Goal: Check status: Check status

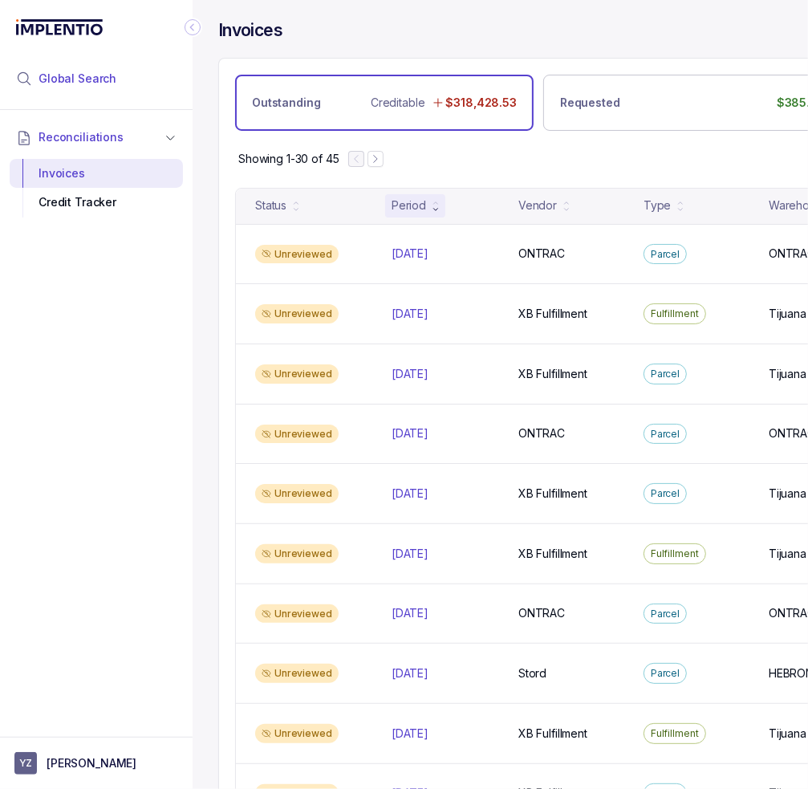
click at [80, 82] on span "Global Search" at bounding box center [78, 79] width 78 height 16
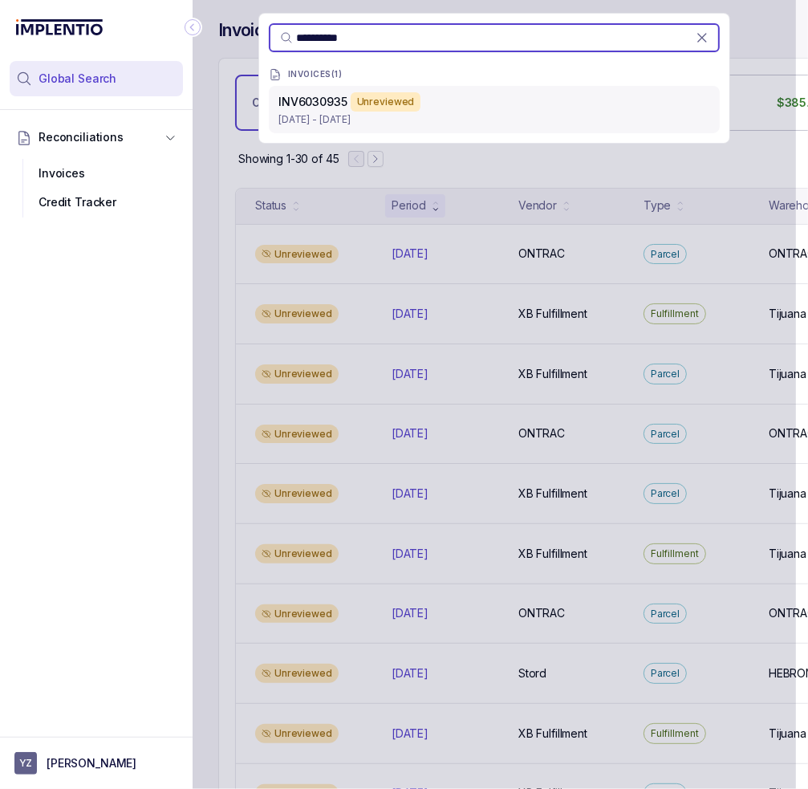
type input "**********"
click at [327, 118] on p "[DATE] - [DATE]" at bounding box center [494, 120] width 432 height 16
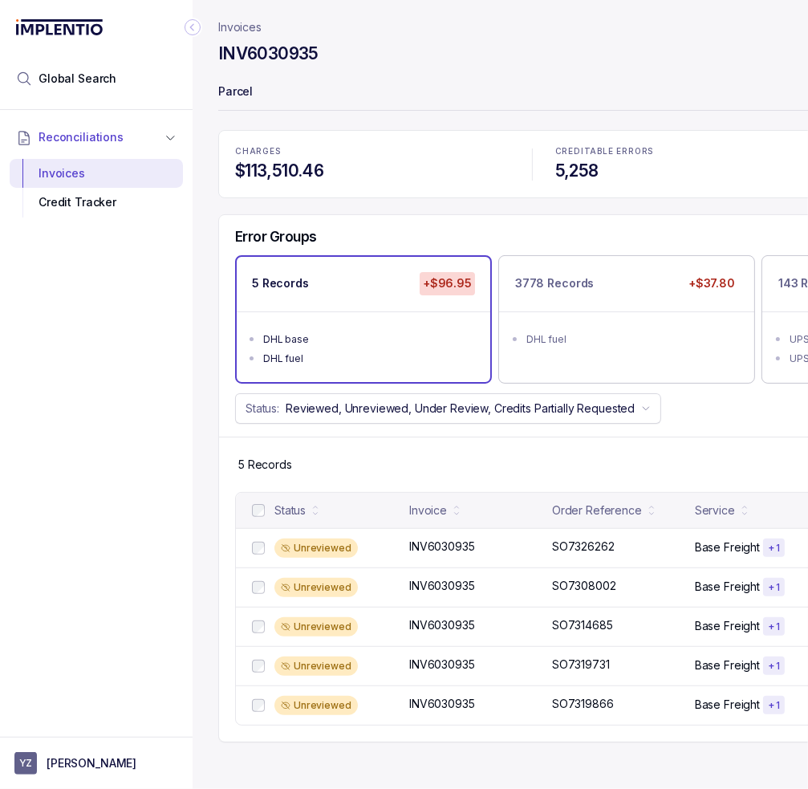
click at [98, 615] on div "Reconciliations Invoices Credit Tracker" at bounding box center [96, 418] width 193 height 617
click at [197, 31] on icon "Collapse Icon" at bounding box center [193, 27] width 16 height 16
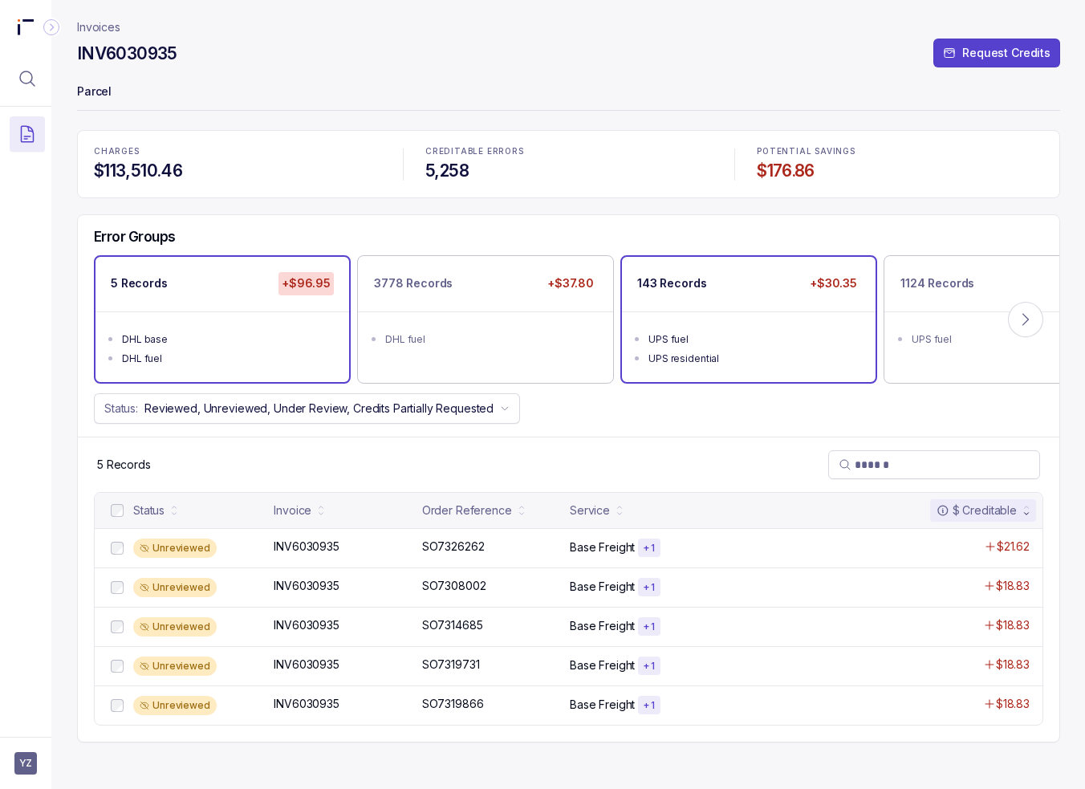
click at [628, 311] on ul "UPS fuel UPS residential" at bounding box center [749, 346] width 254 height 71
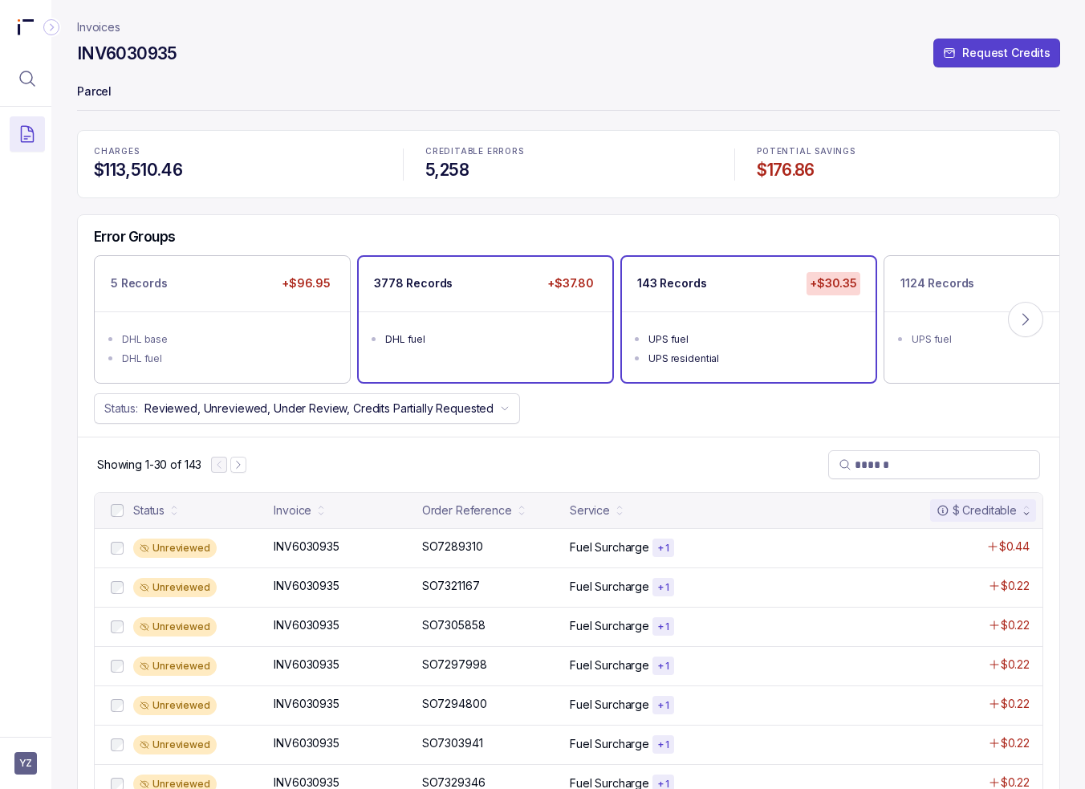
click at [539, 339] on div "DHL fuel" at bounding box center [490, 339] width 210 height 16
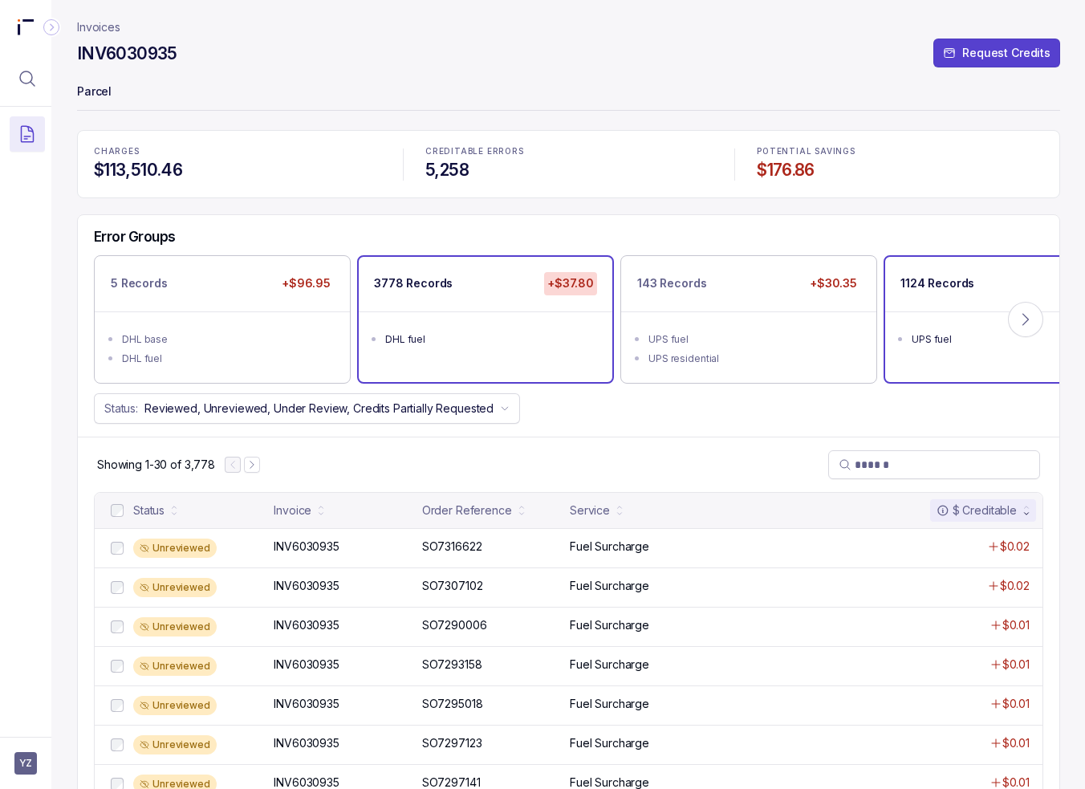
click at [807, 317] on ul "UPS fuel" at bounding box center [1012, 336] width 254 height 51
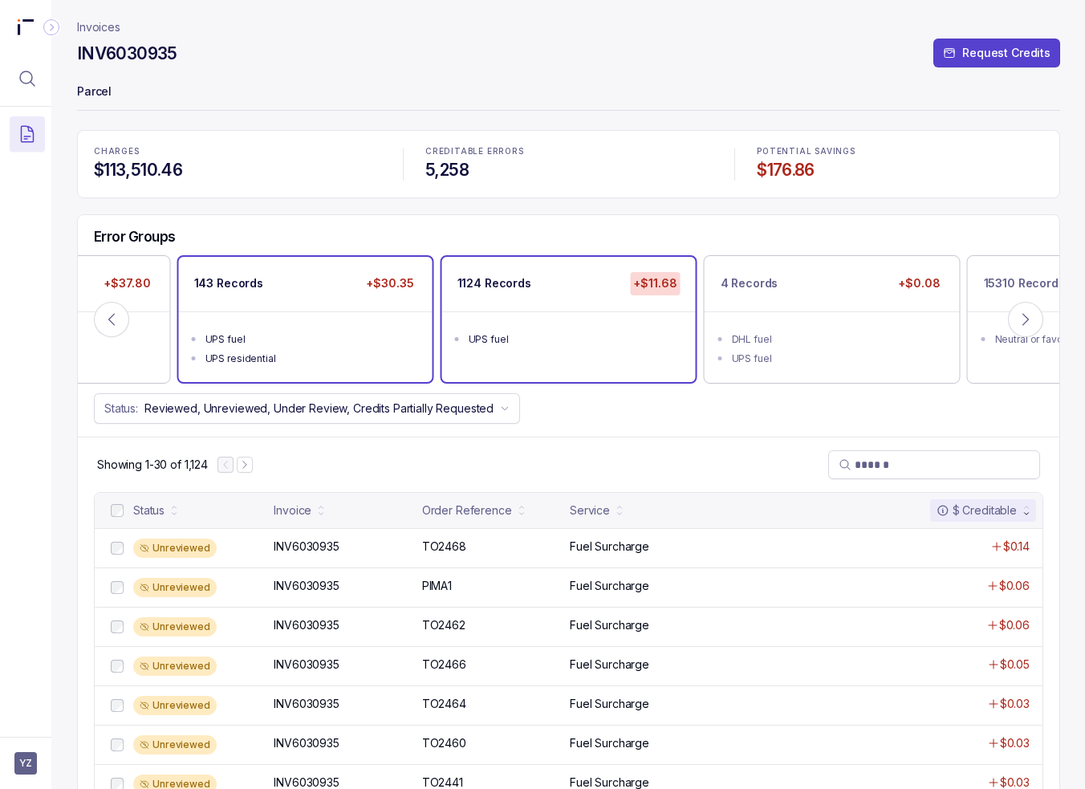
click at [247, 278] on p "143 Records" at bounding box center [228, 283] width 69 height 16
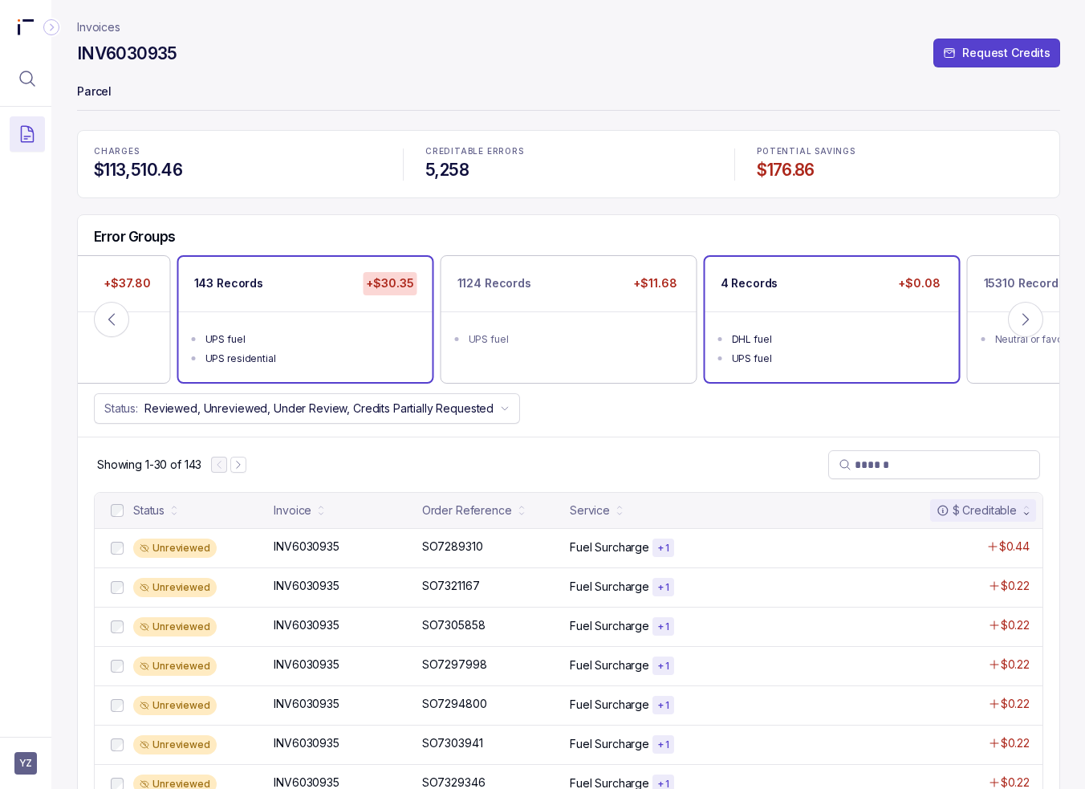
click at [762, 332] on div "DHL fuel" at bounding box center [837, 339] width 210 height 16
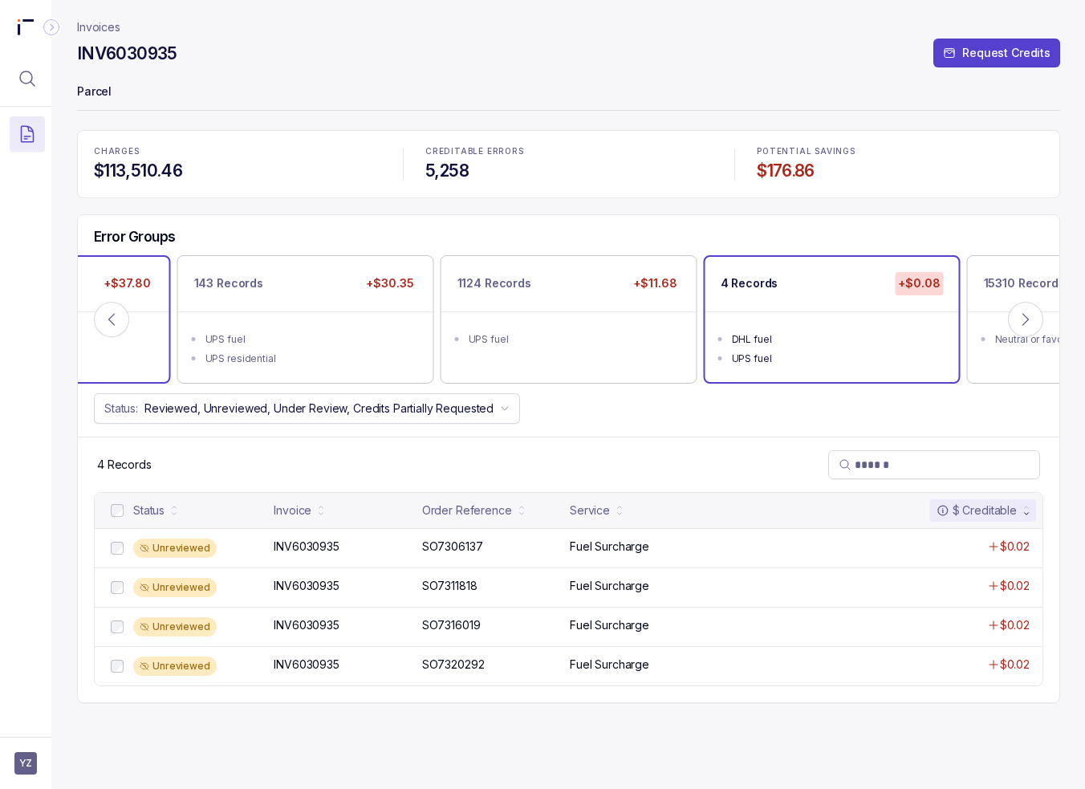
click at [138, 336] on div "DHL fuel" at bounding box center [47, 339] width 210 height 16
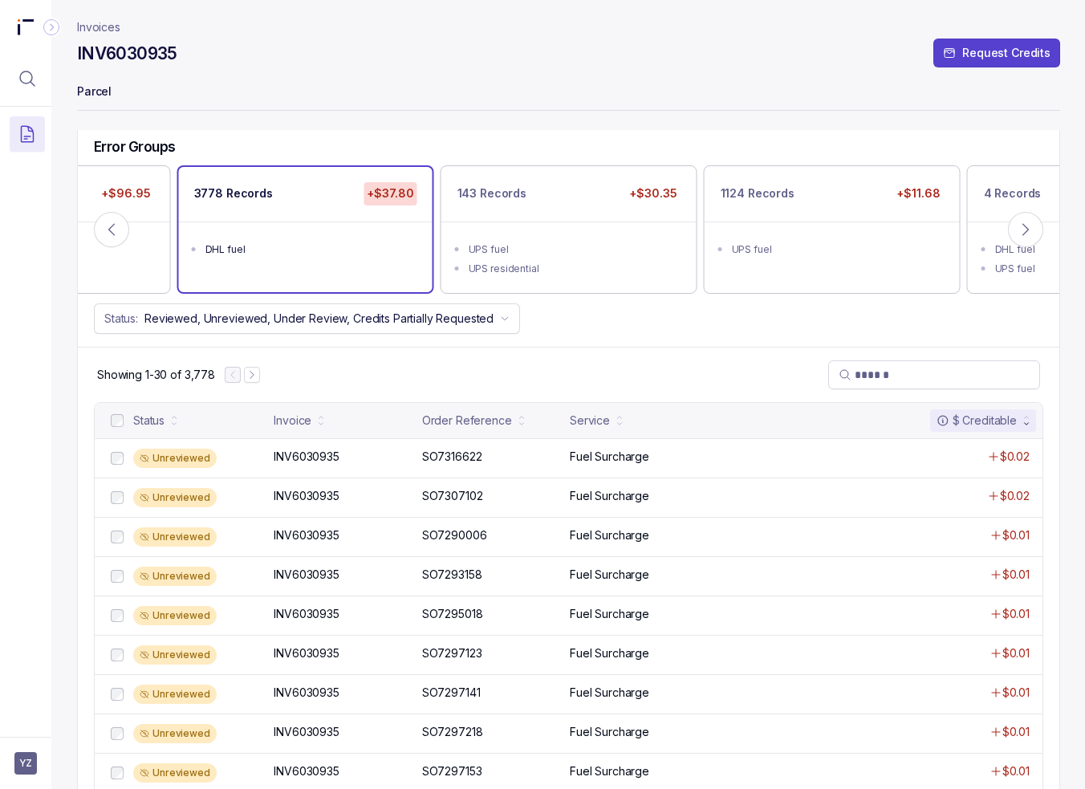
scroll to position [161, 0]
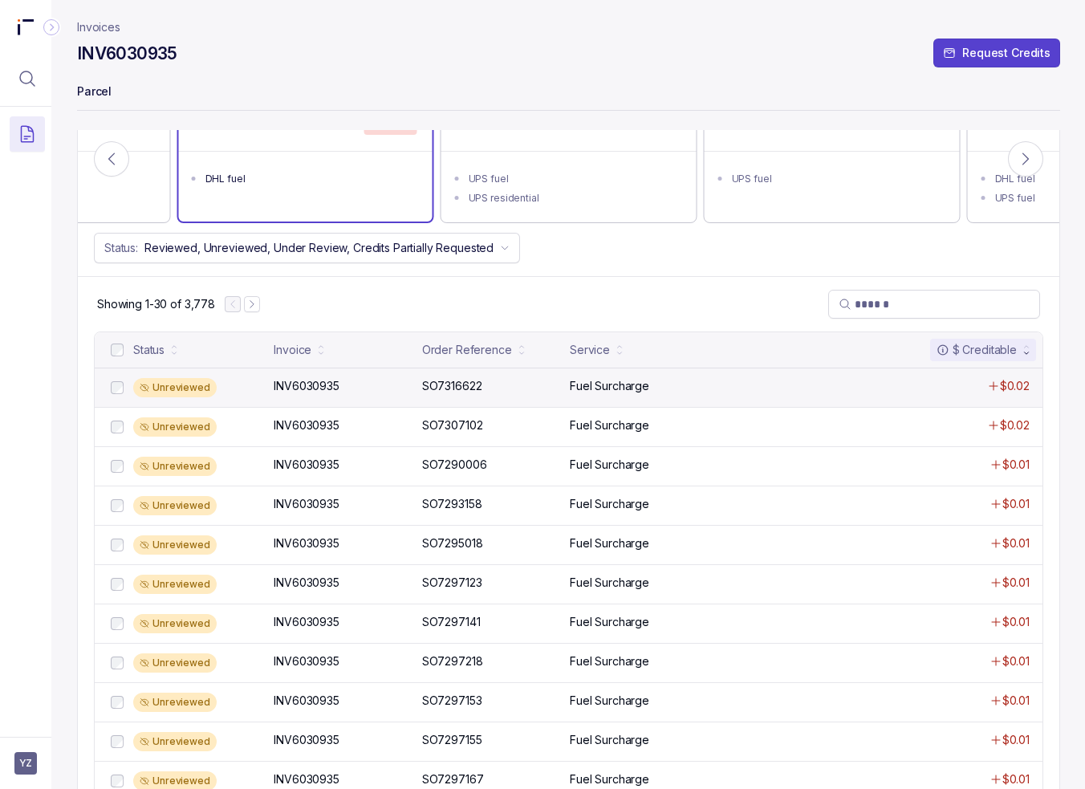
click at [799, 392] on div "Unreviewed INV6030935 INV6030935 SO7316622 SO7316622 Fuel Surcharge $0.02" at bounding box center [569, 387] width 948 height 39
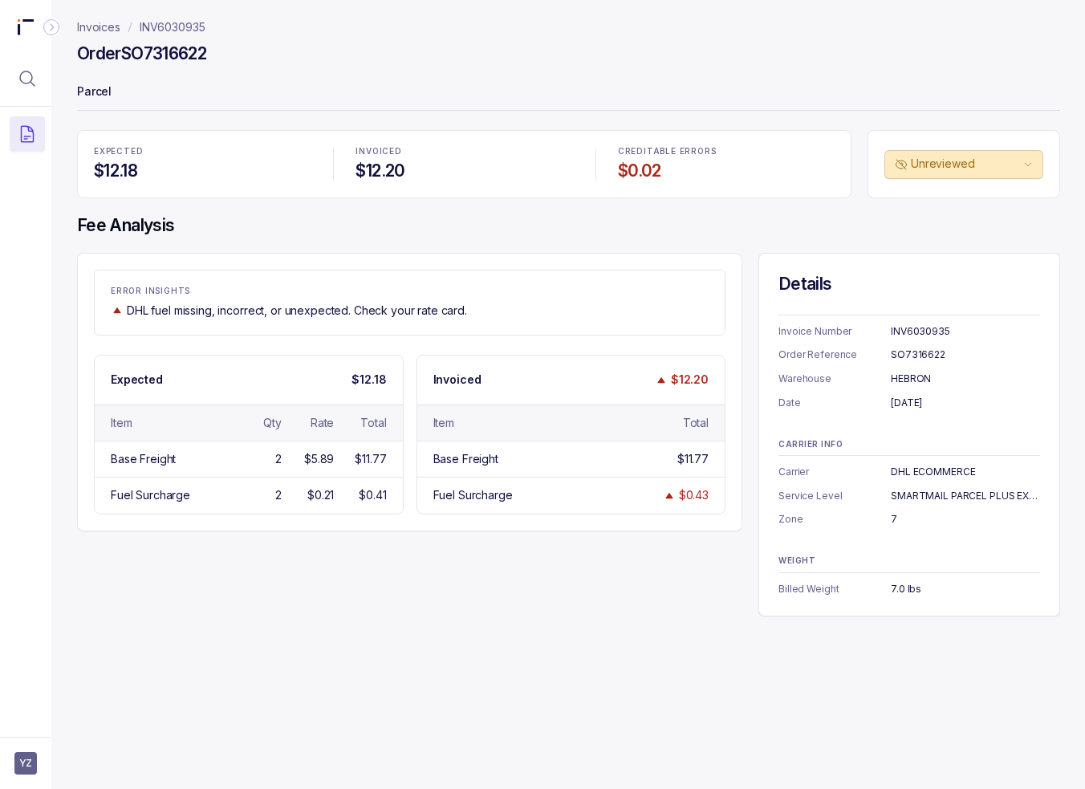
drag, startPoint x: 569, startPoint y: 555, endPoint x: 560, endPoint y: 551, distance: 9.7
click at [569, 555] on div "ERROR INSIGHTS DHL fuel missing, incorrect, or unexpected. Check your rate card…" at bounding box center [568, 435] width 983 height 364
click at [713, 578] on div "ERROR INSIGHTS DHL fuel missing, incorrect, or unexpected. Check your rate card…" at bounding box center [568, 435] width 983 height 364
click at [522, 622] on div "Invoices INV6030935 Order SO7316622 Parcel EXPECTED $12.18 INVOICED $12.20 CRED…" at bounding box center [562, 394] width 1022 height 789
drag, startPoint x: 230, startPoint y: 28, endPoint x: 134, endPoint y: 33, distance: 95.6
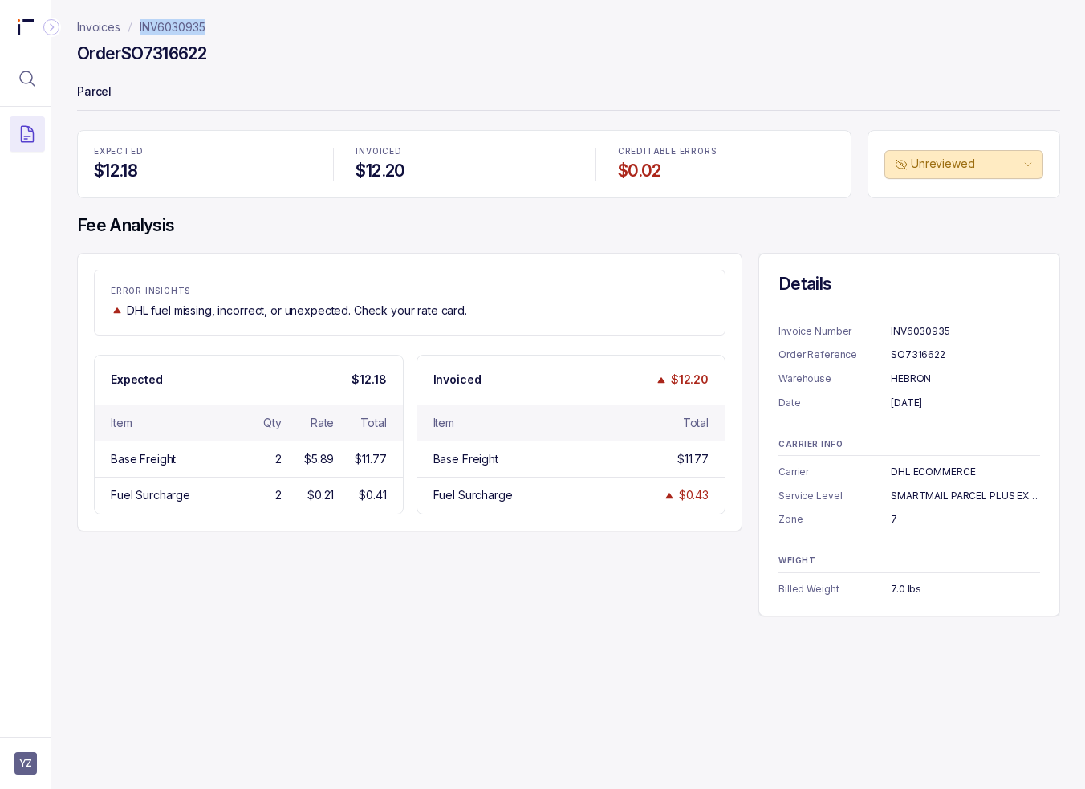
click at [134, 33] on nav "Invoices INV6030935" at bounding box center [568, 27] width 983 height 16
copy p "INV6030935"
click at [531, 92] on p "Parcel" at bounding box center [568, 93] width 983 height 32
drag, startPoint x: 319, startPoint y: 85, endPoint x: 158, endPoint y: 62, distance: 163.0
click at [157, 63] on header "Invoices INV6030935 Order SO7316622 Parcel" at bounding box center [568, 65] width 983 height 130
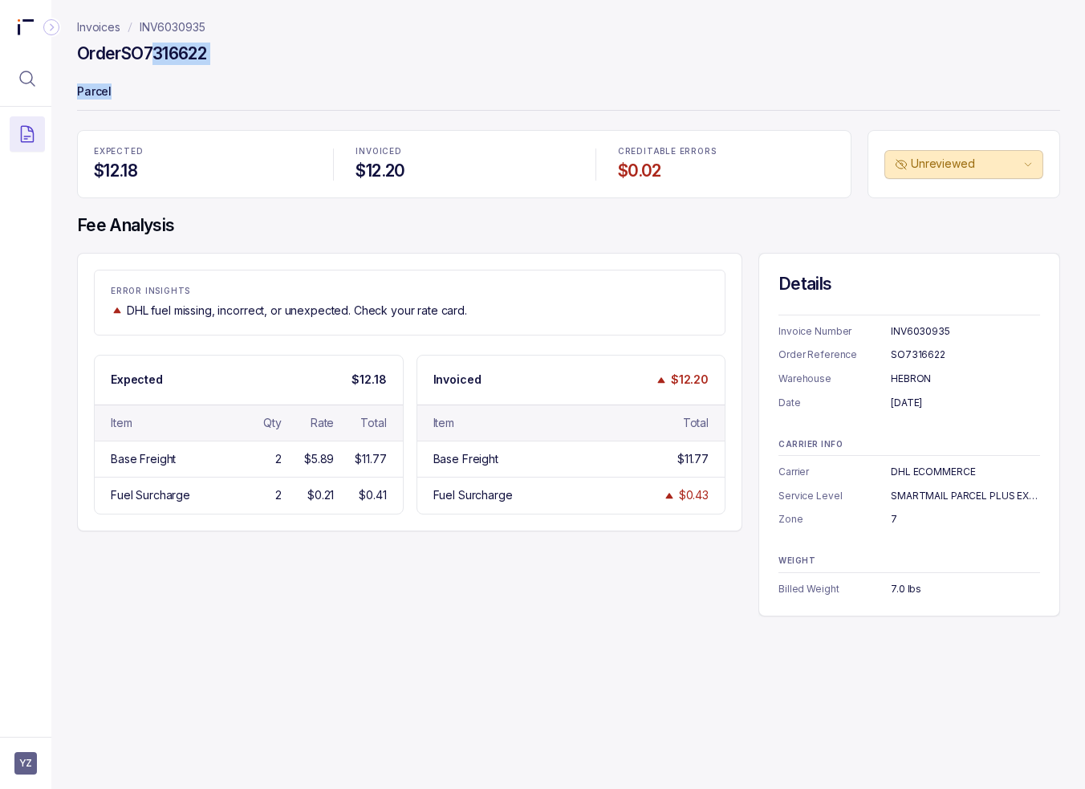
click at [158, 62] on h4 "Order SO7316622" at bounding box center [141, 54] width 129 height 22
click at [193, 54] on h4 "Order SO7316622" at bounding box center [141, 54] width 129 height 22
copy h4 "SO7316622"
click at [607, 659] on div "Invoices INV6030935 Order SO7316622 Parcel EXPECTED $12.18 INVOICED $12.20 CRED…" at bounding box center [562, 394] width 1022 height 789
